Goal: Check status: Check status

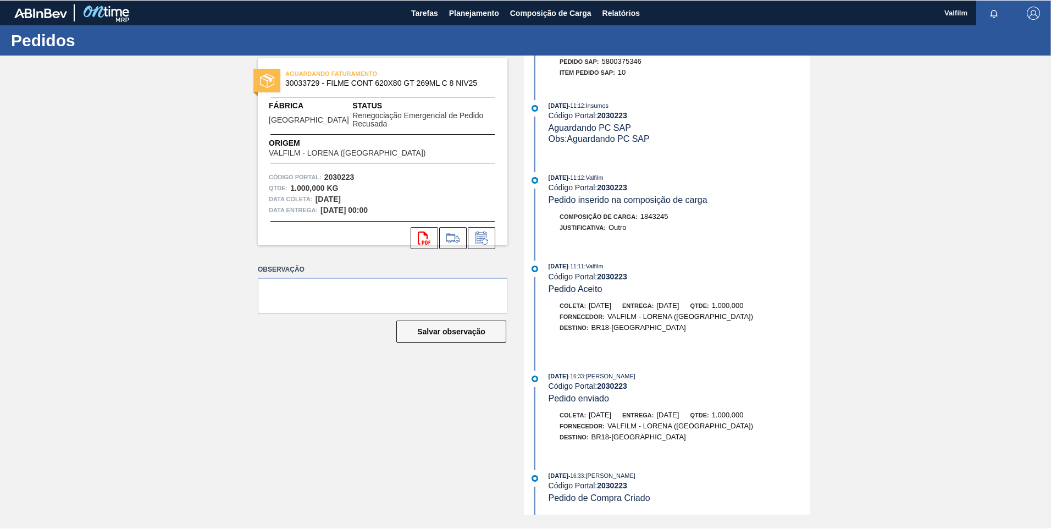
scroll to position [353, 0]
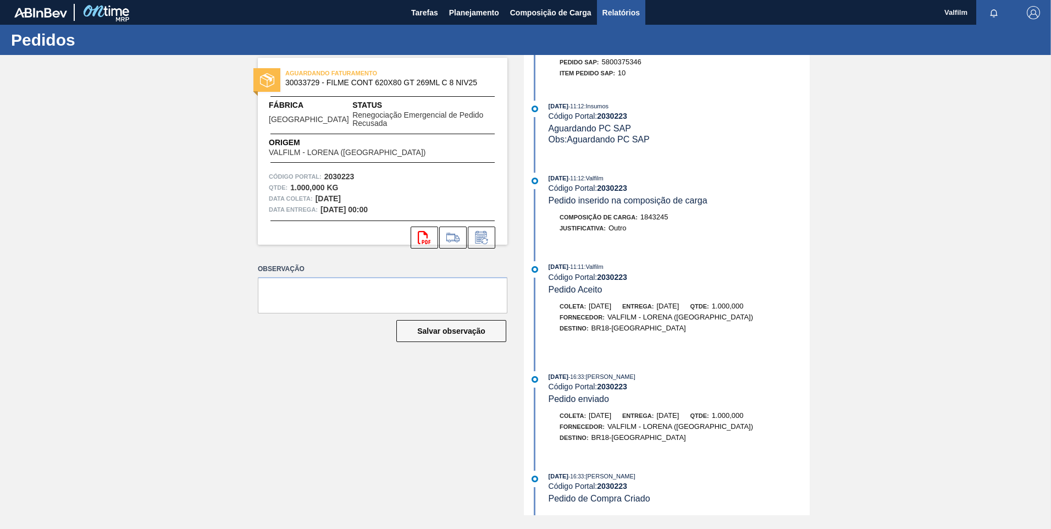
click at [601, 18] on button "Relatórios" at bounding box center [621, 12] width 48 height 25
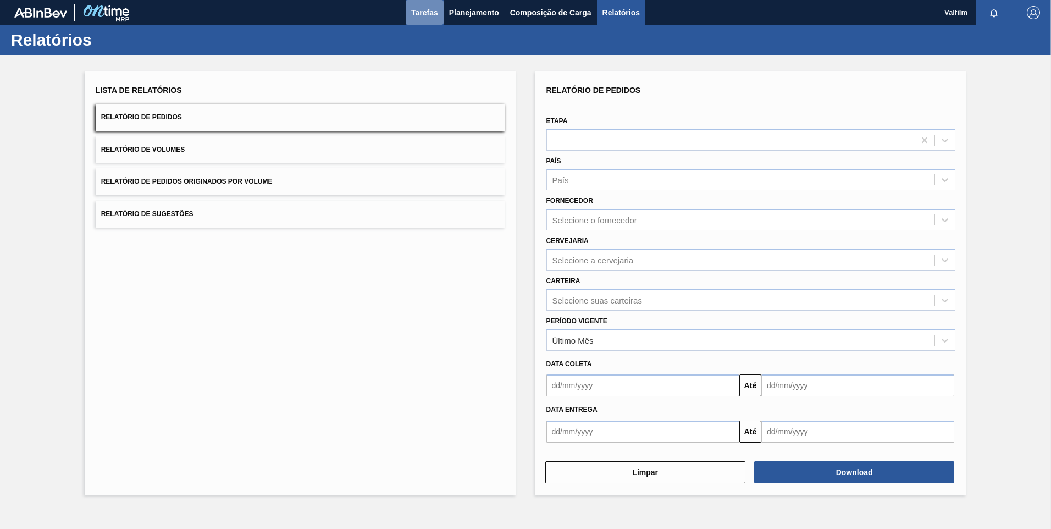
click at [408, 13] on button "Tarefas" at bounding box center [425, 12] width 38 height 25
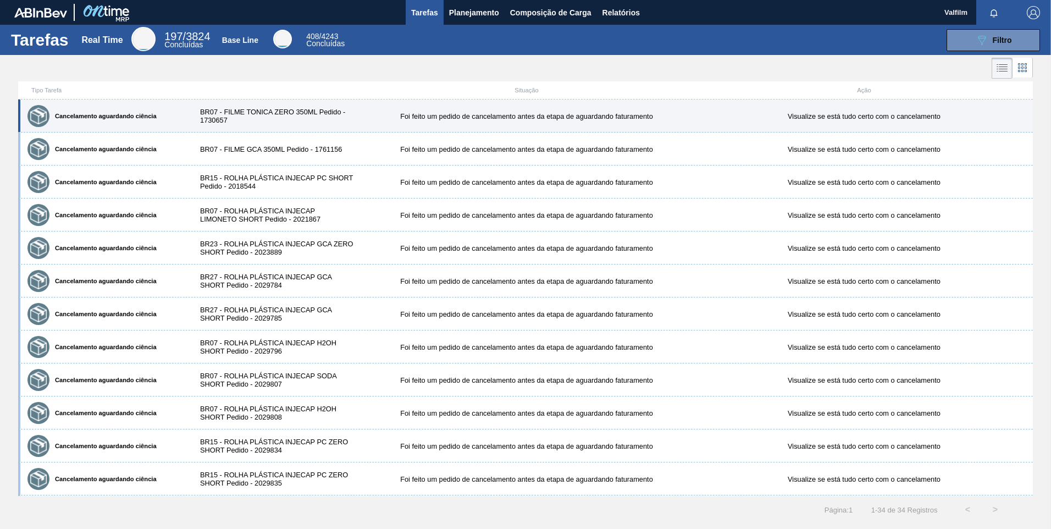
click at [281, 125] on div "Cancelamento aguardando ciência BR07 - FILME TONICA ZERO 350ML Pedido - 1730657…" at bounding box center [525, 116] width 1015 height 33
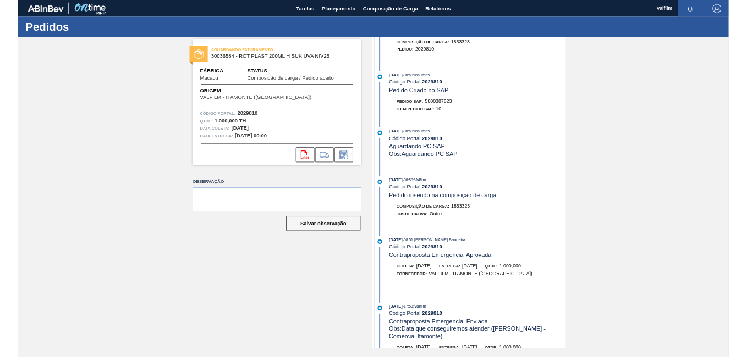
scroll to position [55, 0]
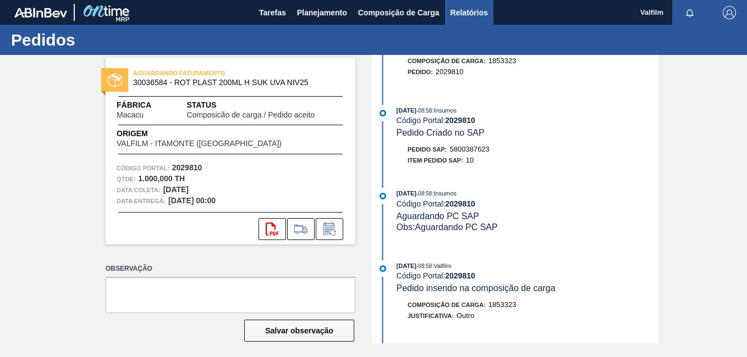
click at [472, 11] on span "Relatórios" at bounding box center [468, 12] width 37 height 13
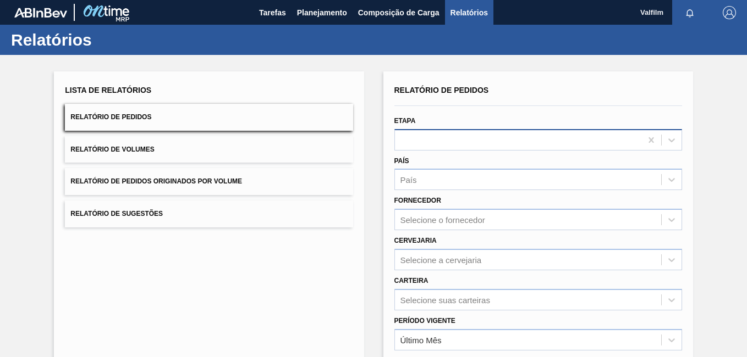
click at [438, 131] on div at bounding box center [538, 139] width 288 height 21
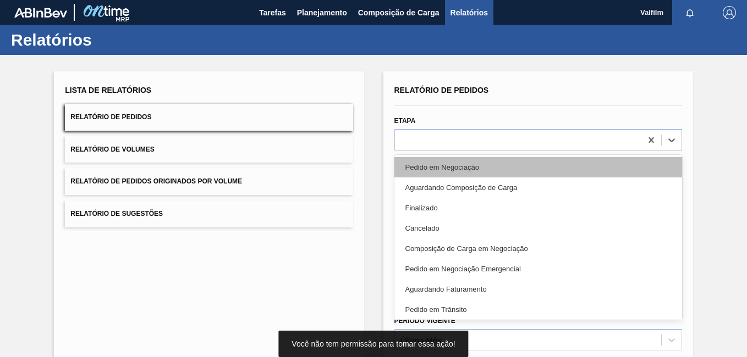
click at [452, 173] on div "Pedido em Negociação" at bounding box center [538, 167] width 288 height 20
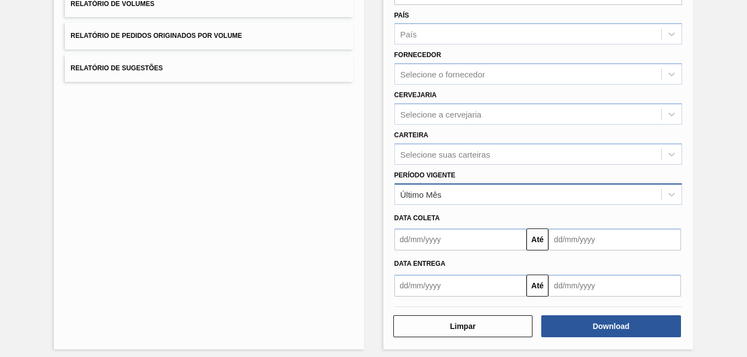
scroll to position [152, 0]
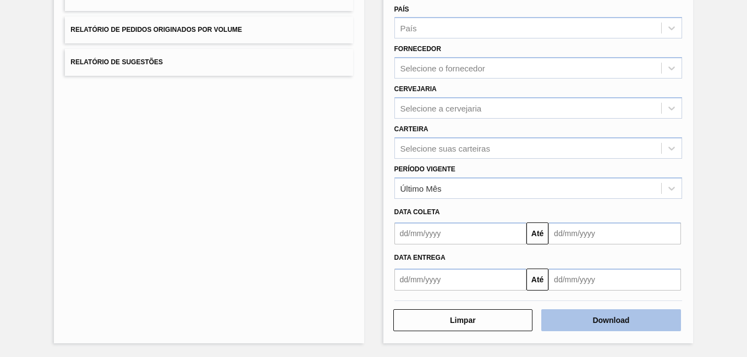
click at [641, 312] on button "Download" at bounding box center [611, 321] width 140 height 22
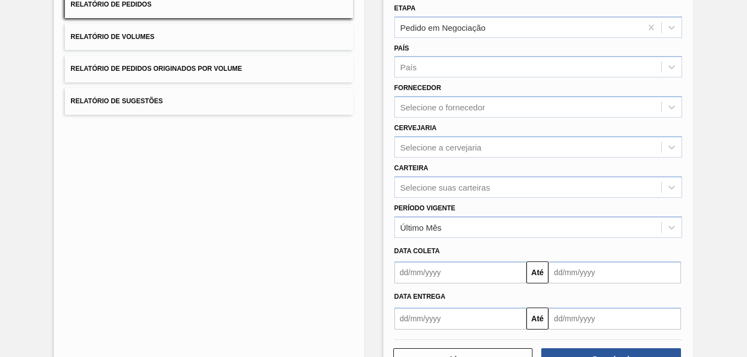
scroll to position [0, 0]
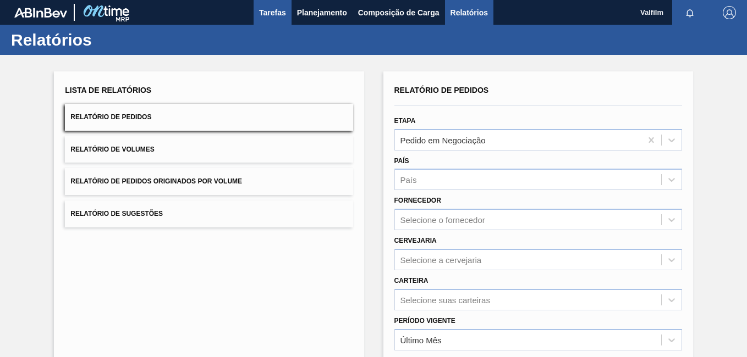
click at [274, 17] on span "Tarefas" at bounding box center [272, 12] width 27 height 13
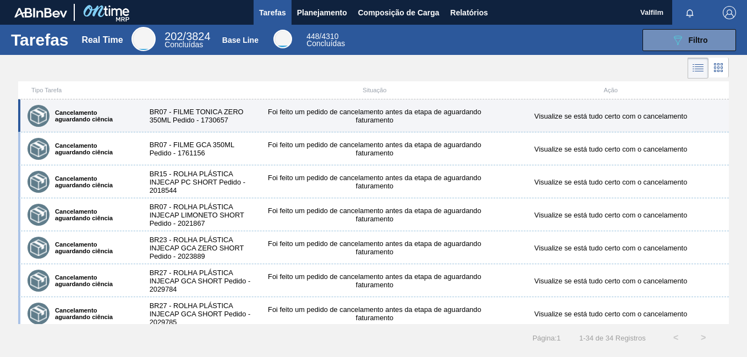
click at [267, 125] on div "Cancelamento aguardando ciência BR07 - FILME TONICA ZERO 350ML Pedido - 1730657…" at bounding box center [373, 116] width 710 height 33
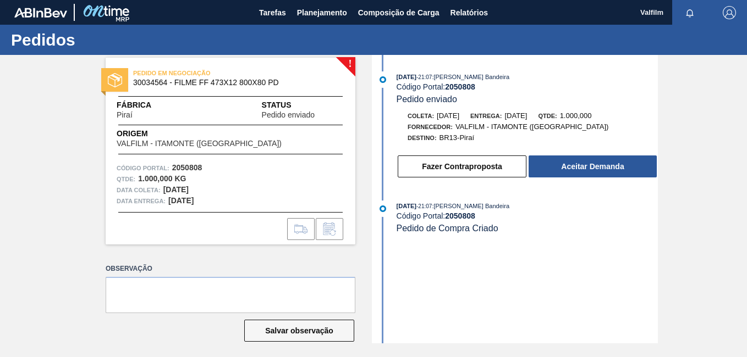
drag, startPoint x: 576, startPoint y: 287, endPoint x: 590, endPoint y: 296, distance: 17.1
click at [578, 288] on div "[DATE] 21:07 : [PERSON_NAME] Bandeira Código Portal: 2050808 Pedido enviado Col…" at bounding box center [515, 199] width 283 height 289
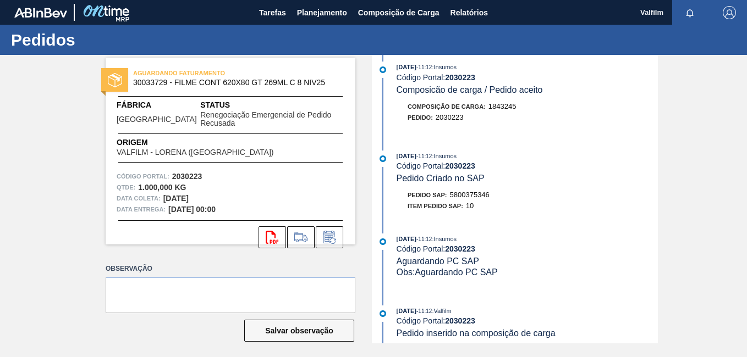
scroll to position [440, 0]
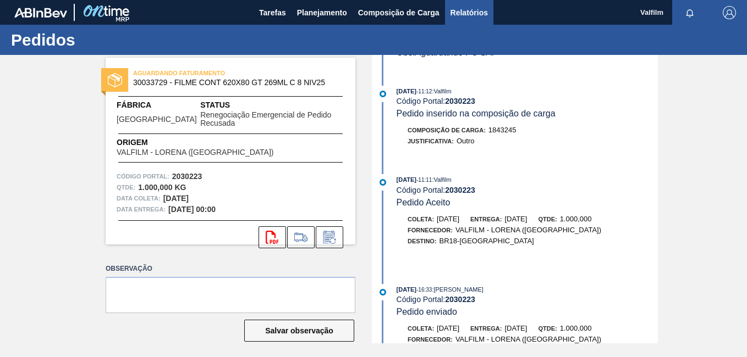
click at [468, 15] on span "Relatórios" at bounding box center [468, 12] width 37 height 13
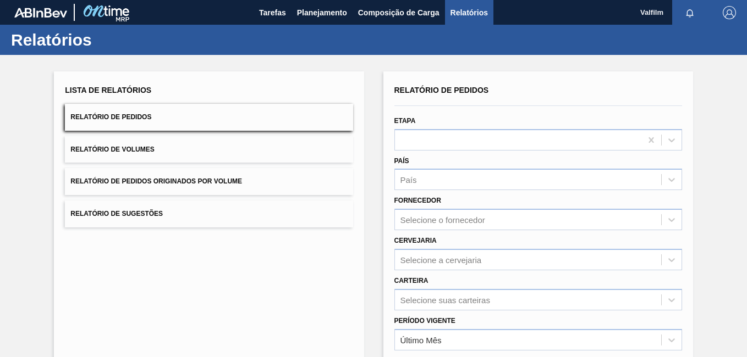
click at [687, 108] on div "Relatório de Pedidos Etapa País País Fornecedor Selecione o fornecedor Cervejar…" at bounding box center [538, 283] width 310 height 424
click at [459, 148] on div at bounding box center [518, 140] width 246 height 16
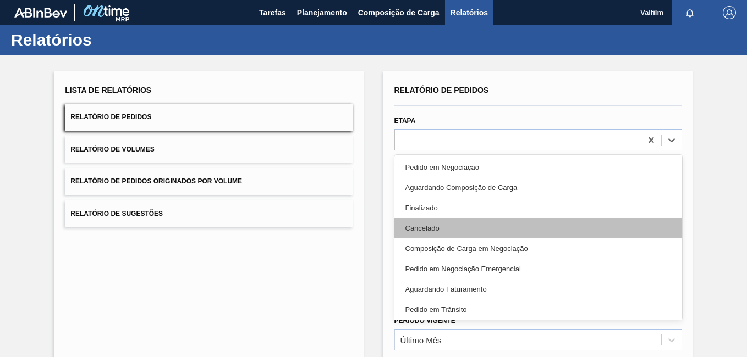
click at [466, 229] on div "Cancelado" at bounding box center [538, 228] width 288 height 20
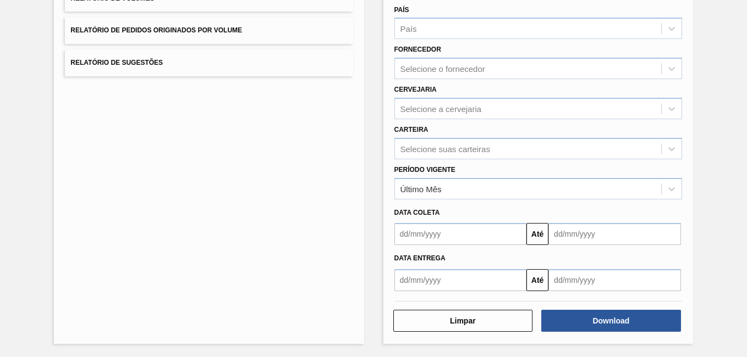
scroll to position [152, 0]
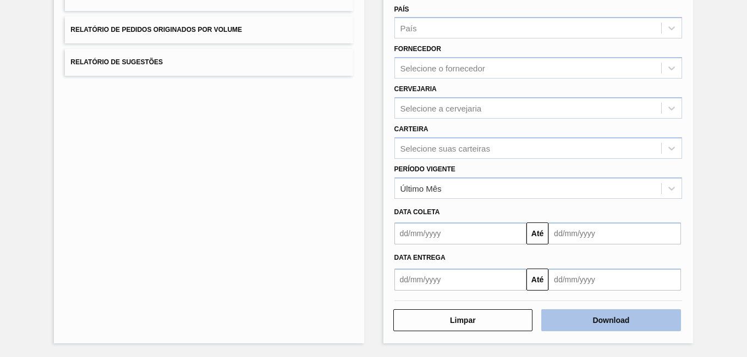
click at [627, 317] on button "Download" at bounding box center [611, 321] width 140 height 22
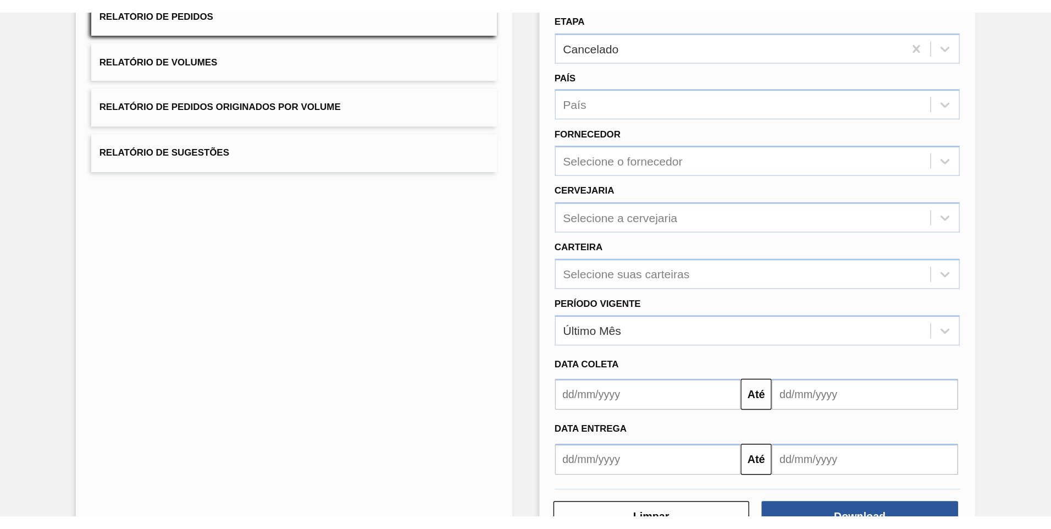
scroll to position [97, 0]
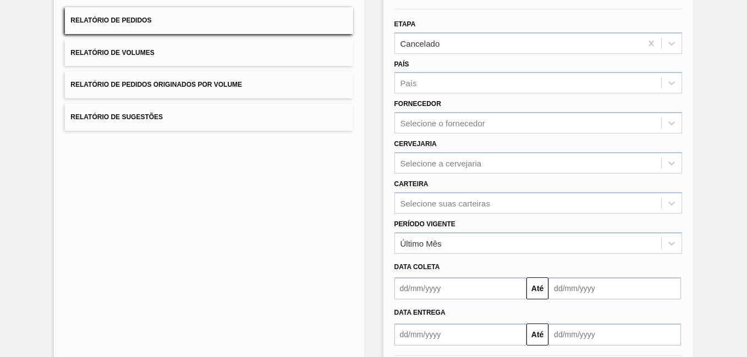
click at [340, 202] on div "Lista de Relatórios Relatório de Pedidos Relatório de Volumes Relatório de Pedi…" at bounding box center [209, 187] width 310 height 424
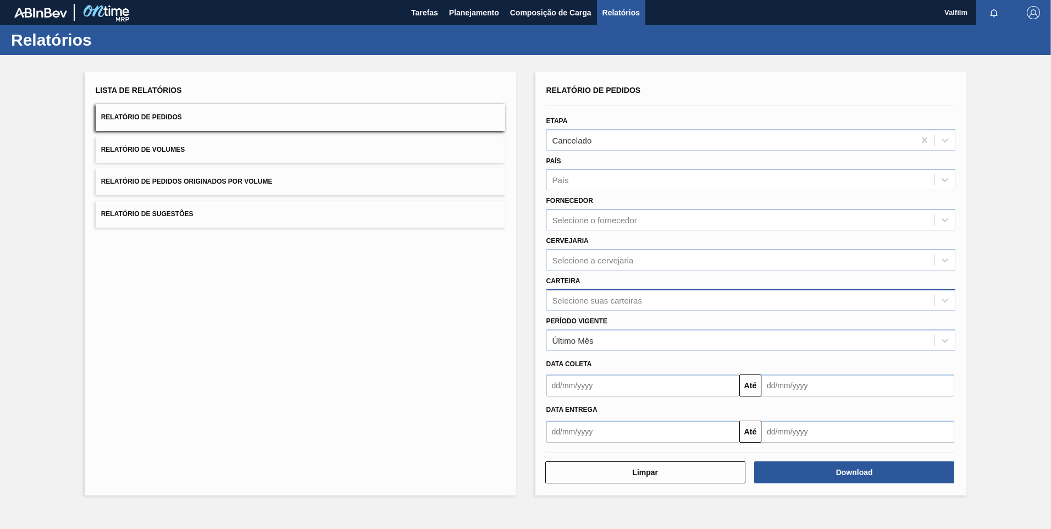
scroll to position [0, 0]
click at [436, 17] on span "Tarefas" at bounding box center [424, 12] width 27 height 13
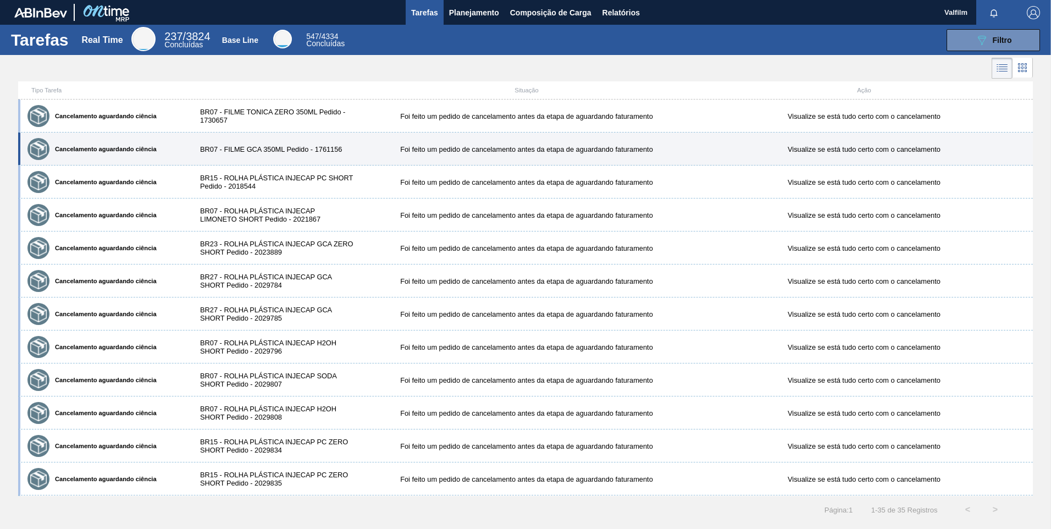
click at [329, 156] on div "Cancelamento aguardando ciência BR07 - FILME GCA 350ML Pedido - 1761156 Foi fei…" at bounding box center [525, 148] width 1015 height 33
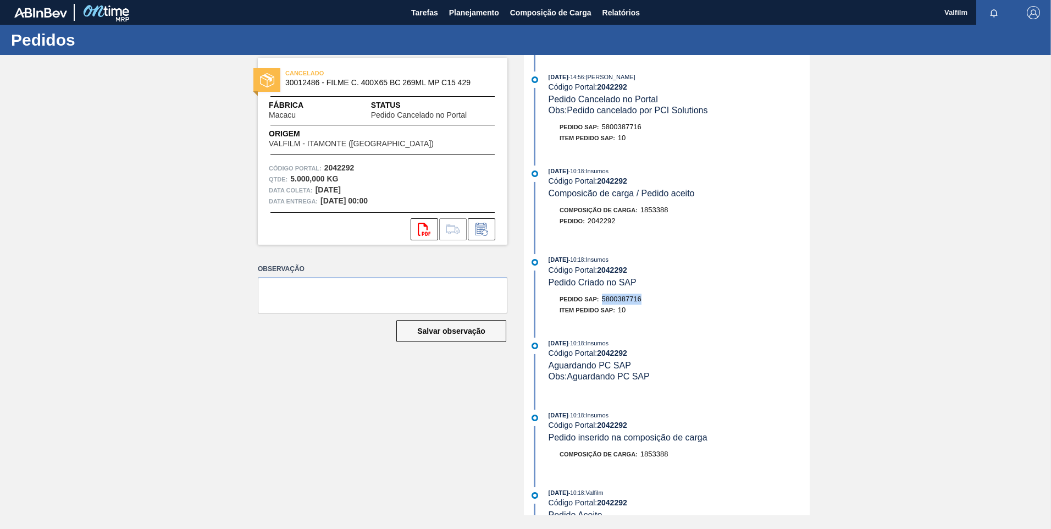
drag, startPoint x: 640, startPoint y: 302, endPoint x: 604, endPoint y: 301, distance: 36.3
click at [604, 301] on div "Pedido SAP: 5800387716" at bounding box center [679, 299] width 261 height 11
copy span "5800387716"
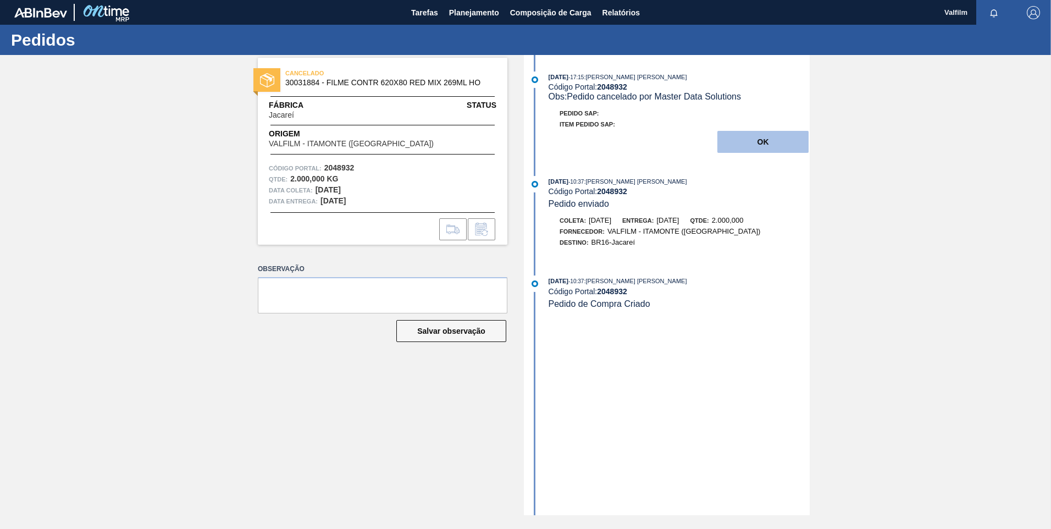
click at [784, 132] on button "OK" at bounding box center [762, 142] width 91 height 22
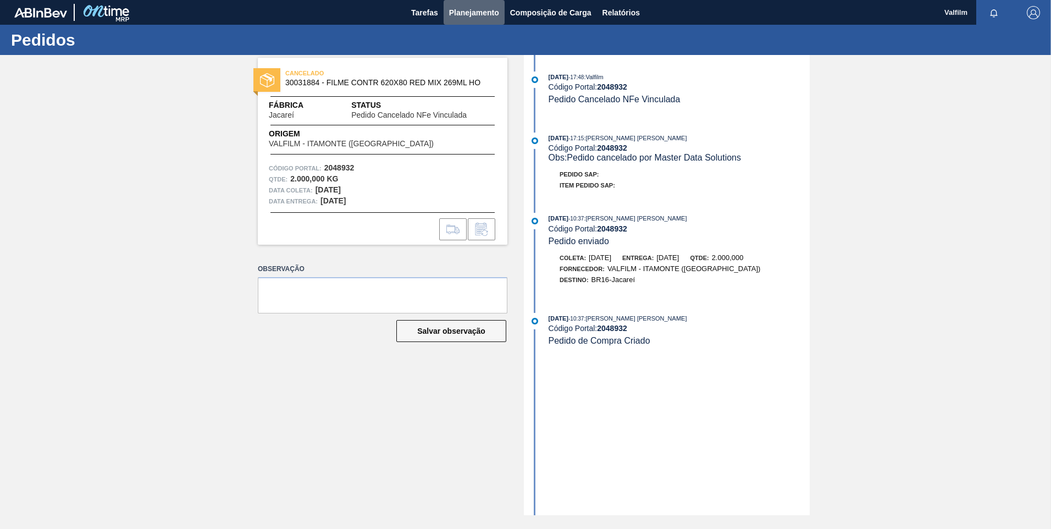
drag, startPoint x: 460, startPoint y: 18, endPoint x: 450, endPoint y: 46, distance: 29.7
click at [460, 19] on button "Planejamento" at bounding box center [474, 12] width 61 height 25
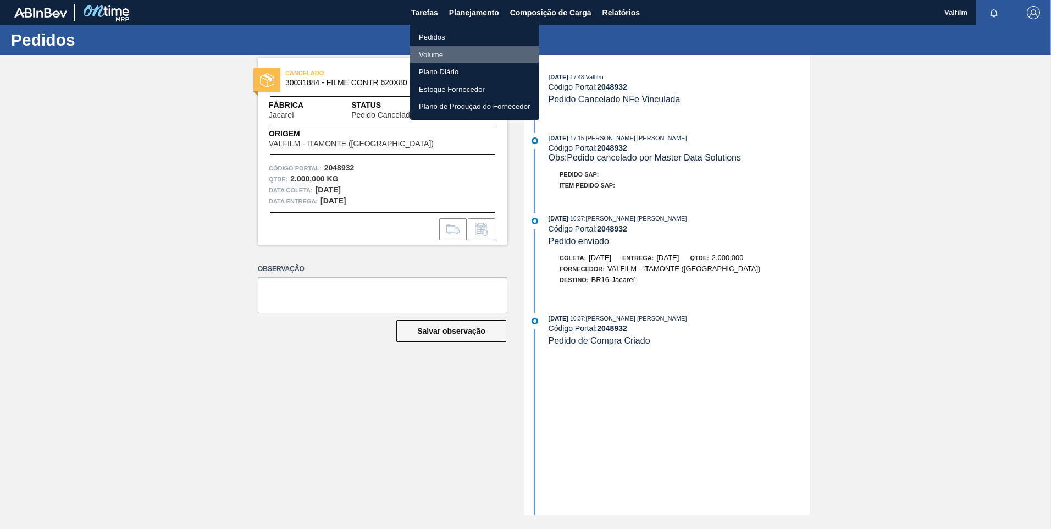
click at [450, 47] on li "Volume" at bounding box center [474, 55] width 129 height 18
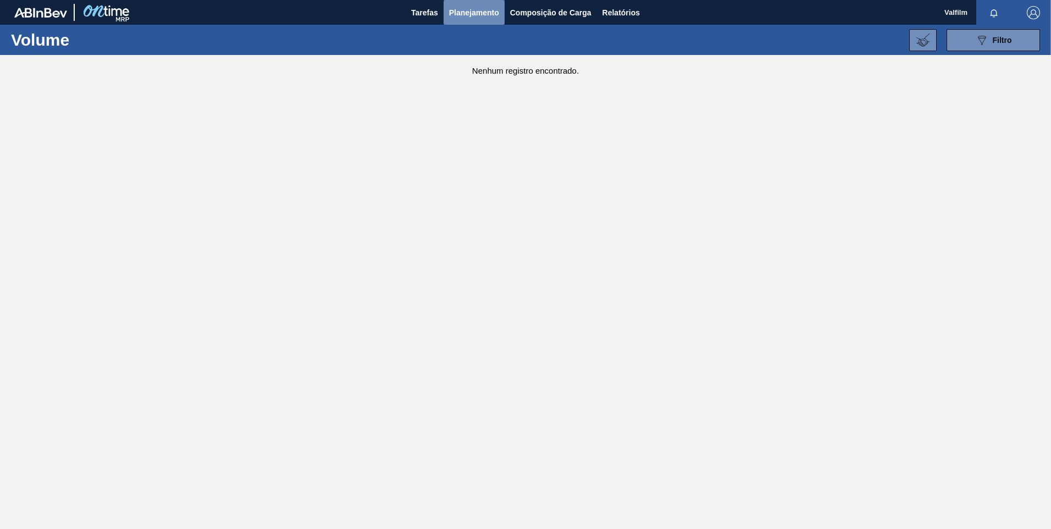
click at [458, 20] on button "Planejamento" at bounding box center [474, 12] width 61 height 25
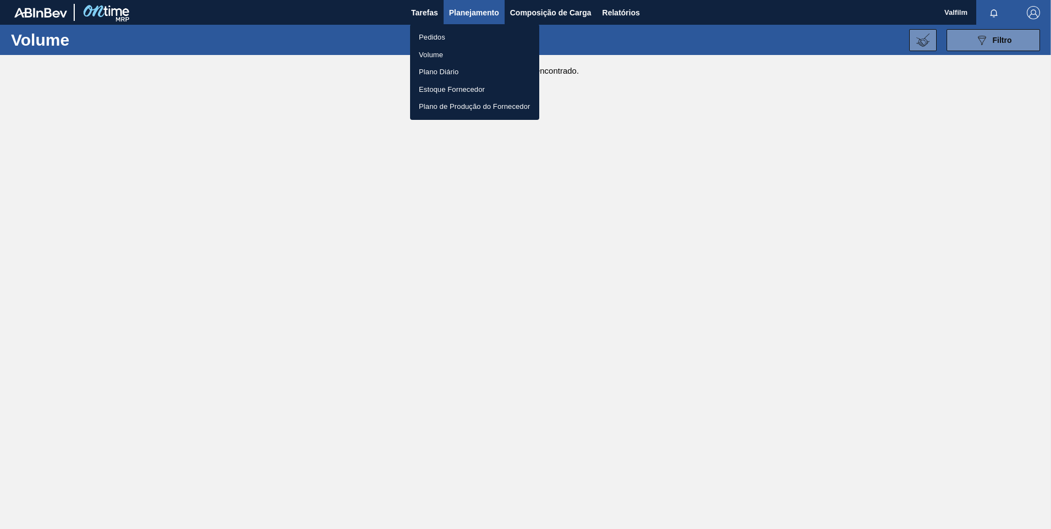
drag, startPoint x: 458, startPoint y: 34, endPoint x: 516, endPoint y: 36, distance: 57.7
click at [458, 35] on li "Pedidos" at bounding box center [474, 38] width 129 height 18
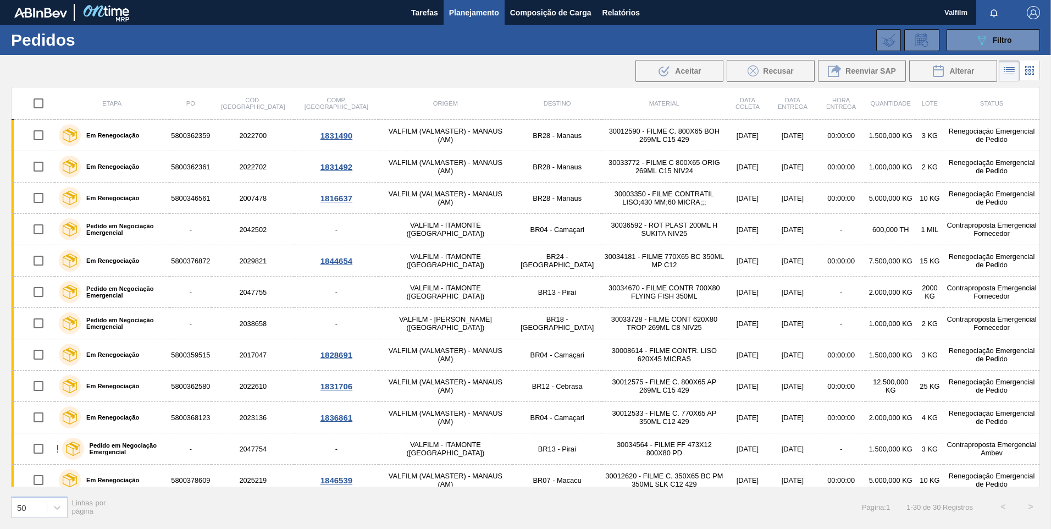
click at [688, 3] on div "Tarefas Planejamento Composição de Carga Relatórios" at bounding box center [525, 12] width 1051 height 25
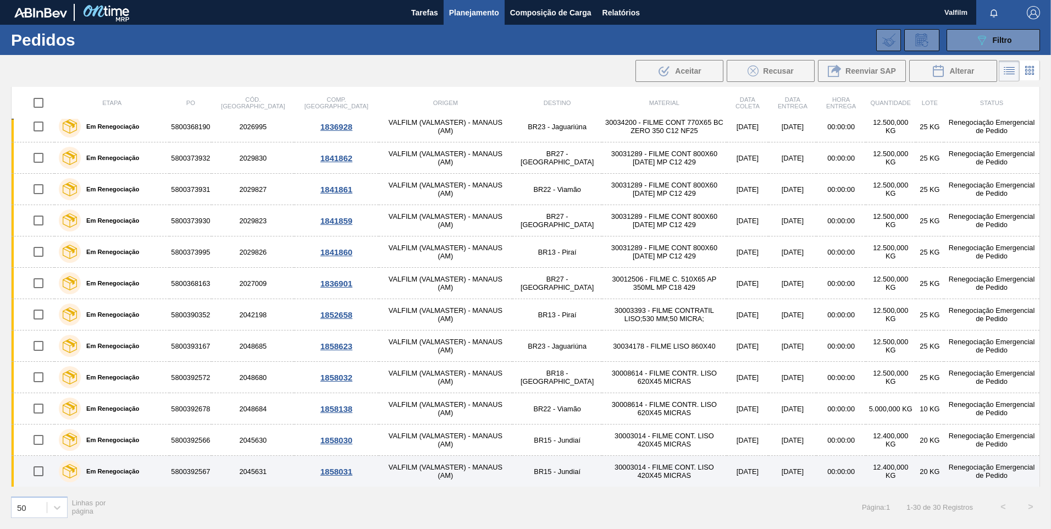
scroll to position [573, 0]
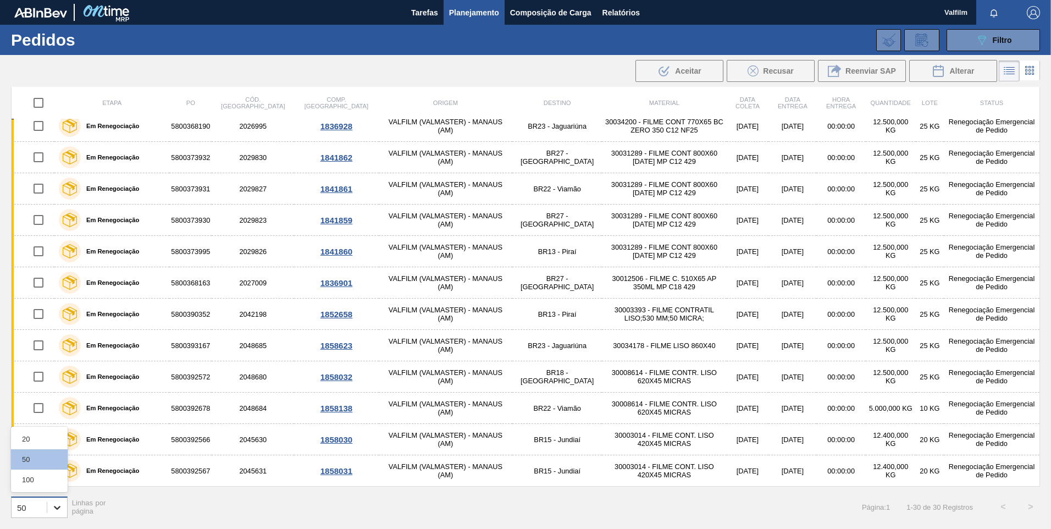
click at [56, 509] on icon at bounding box center [57, 507] width 11 height 11
click at [49, 483] on div "100" at bounding box center [39, 479] width 57 height 20
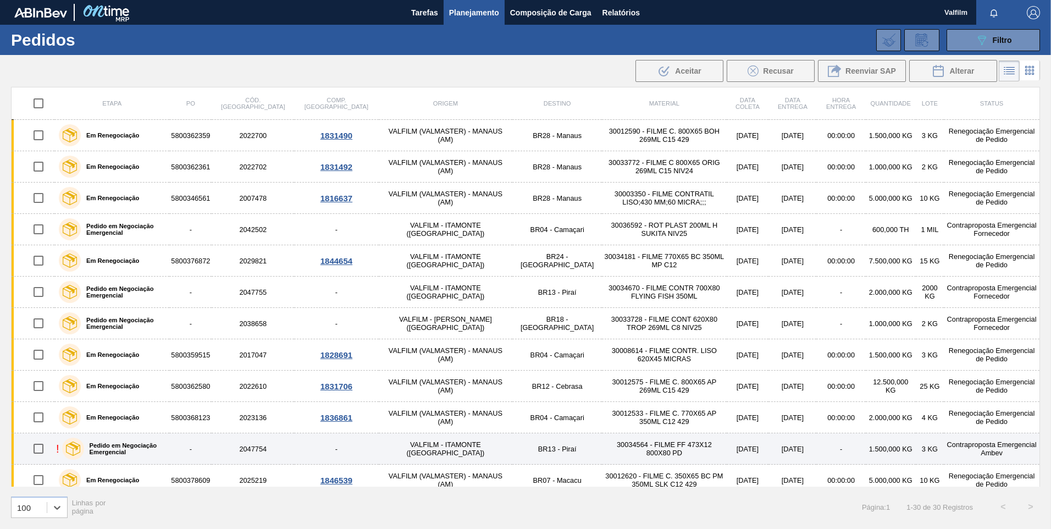
scroll to position [0, 0]
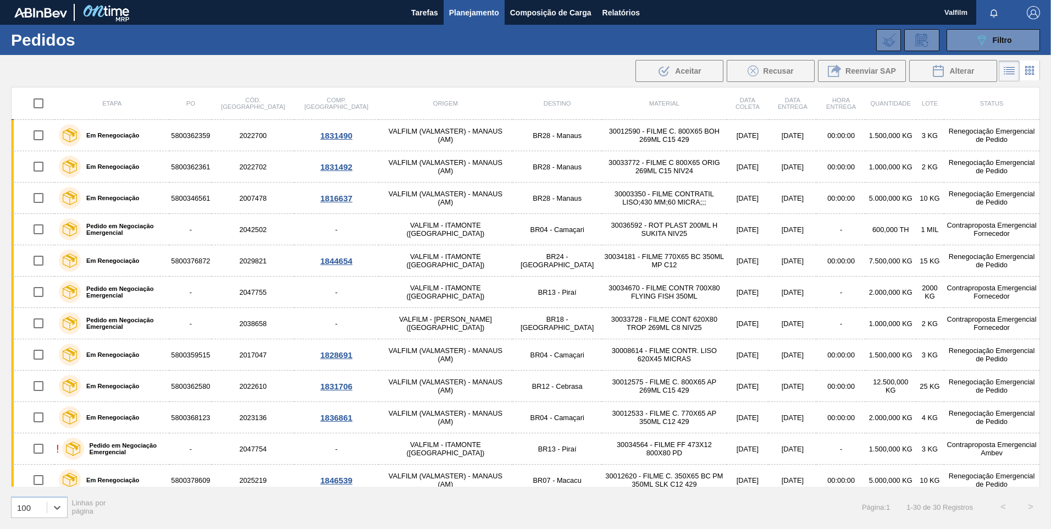
click at [404, 16] on div "Tarefas Planejamento Composição de Carga Relatórios" at bounding box center [525, 12] width 1051 height 25
click at [412, 12] on span "Tarefas" at bounding box center [424, 12] width 27 height 13
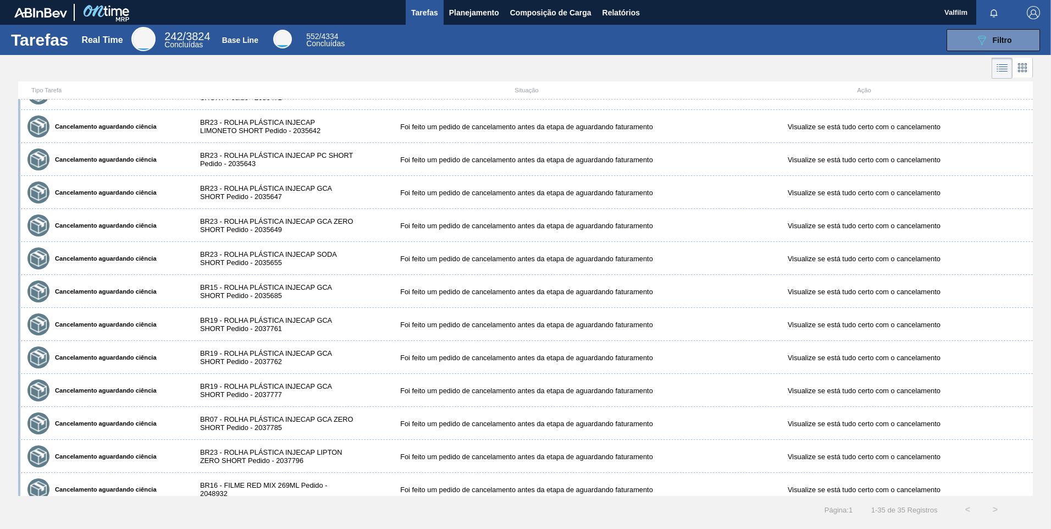
scroll to position [758, 0]
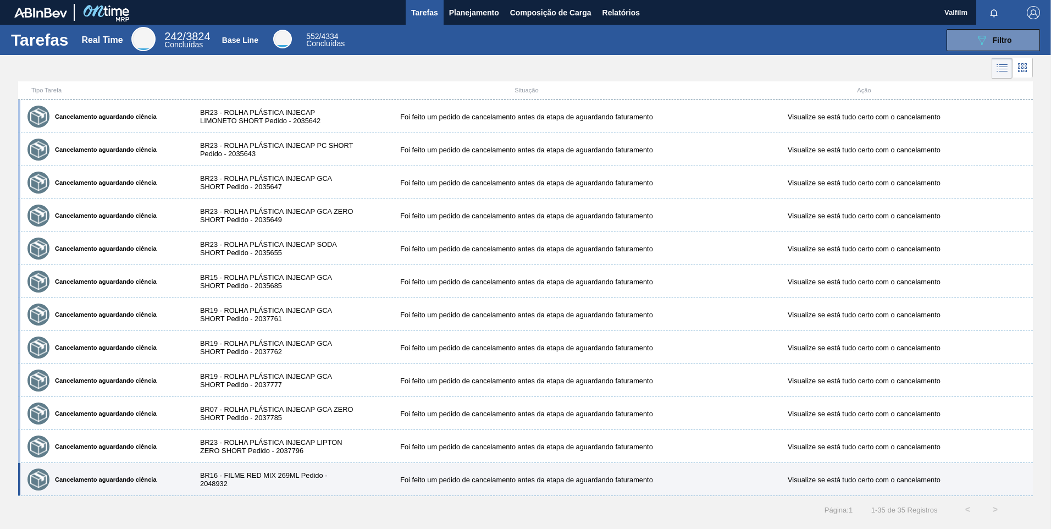
click at [279, 478] on div "BR16 - FILME RED MIX 269ML Pedido - 2048932" at bounding box center [273, 479] width 169 height 16
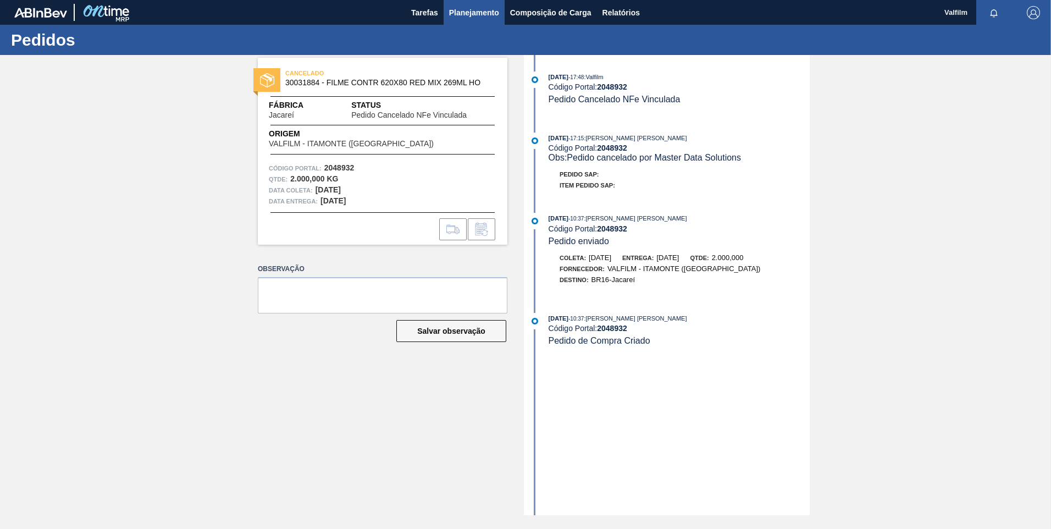
click at [478, 9] on span "Planejamento" at bounding box center [474, 12] width 50 height 13
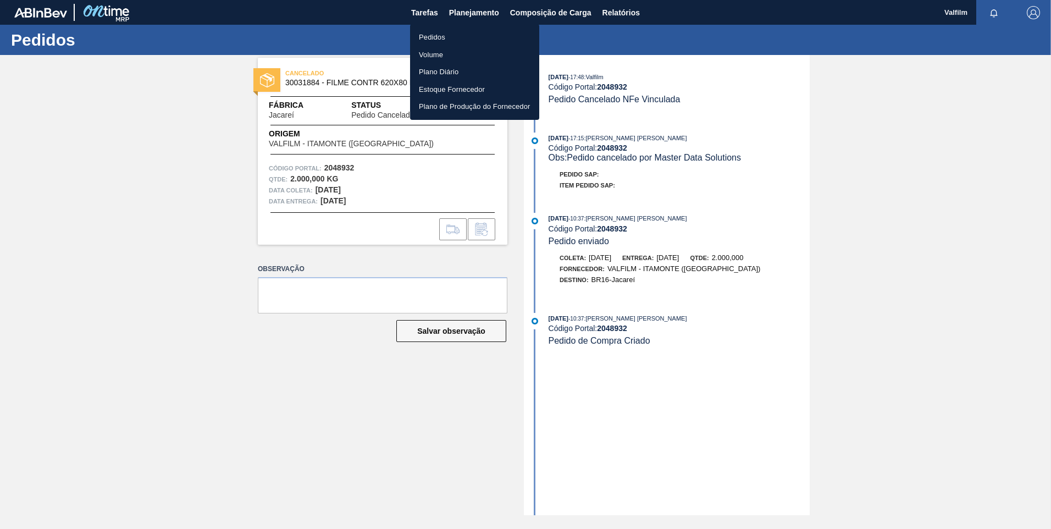
drag, startPoint x: 486, startPoint y: 28, endPoint x: 499, endPoint y: 26, distance: 13.4
click at [487, 29] on ul "Pedidos Volume Plano Diário Estoque Fornecedor Plano de Produção do Fornecedor" at bounding box center [474, 72] width 129 height 96
click at [446, 26] on ul "Pedidos Volume Plano Diário Estoque Fornecedor Plano de Produção do Fornecedor" at bounding box center [474, 72] width 129 height 96
click at [449, 32] on li "Pedidos" at bounding box center [474, 38] width 129 height 18
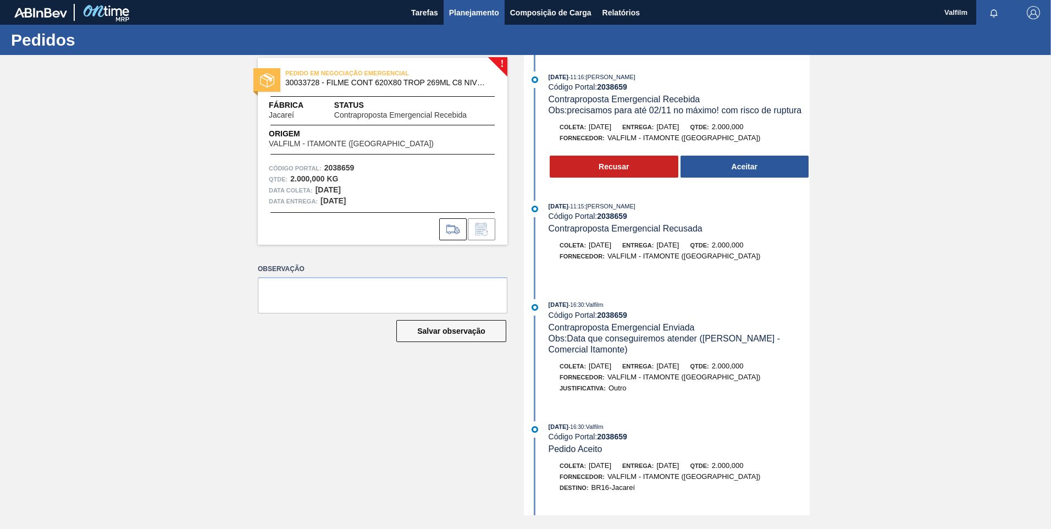
click at [454, 14] on span "Planejamento" at bounding box center [474, 12] width 50 height 13
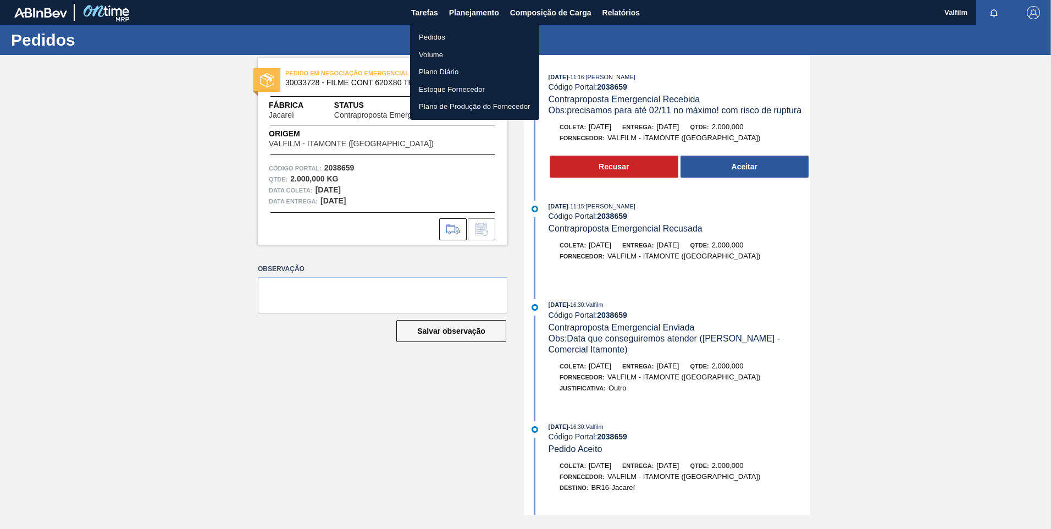
click at [453, 34] on li "Pedidos" at bounding box center [474, 38] width 129 height 18
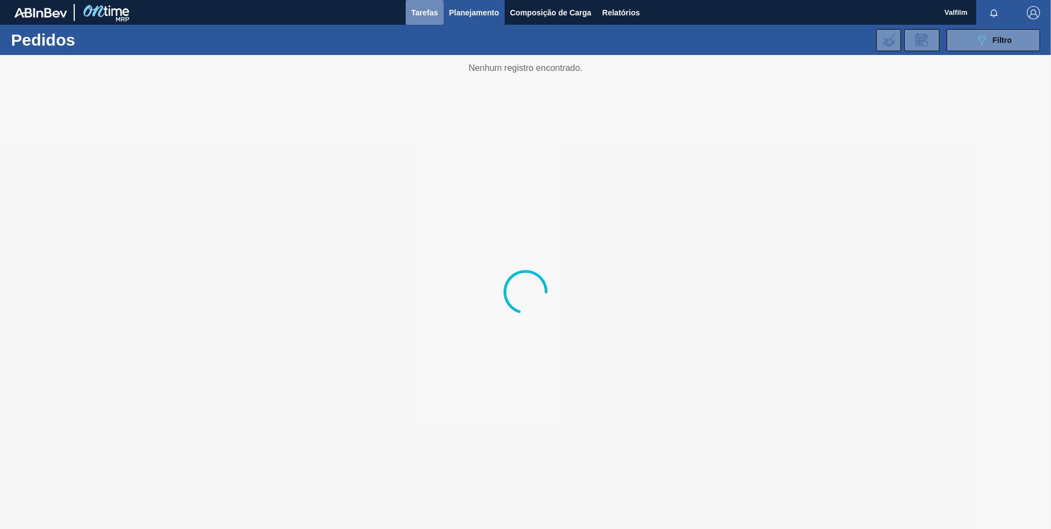
click at [433, 14] on span "Tarefas" at bounding box center [424, 12] width 27 height 13
